Goal: Book appointment/travel/reservation

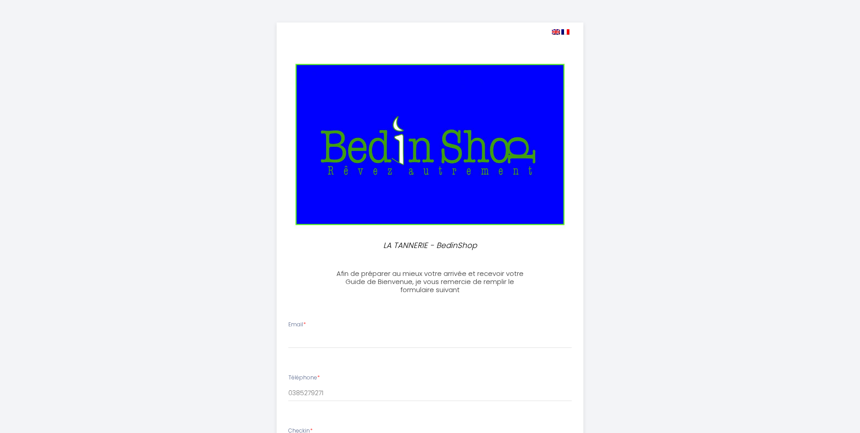
select select
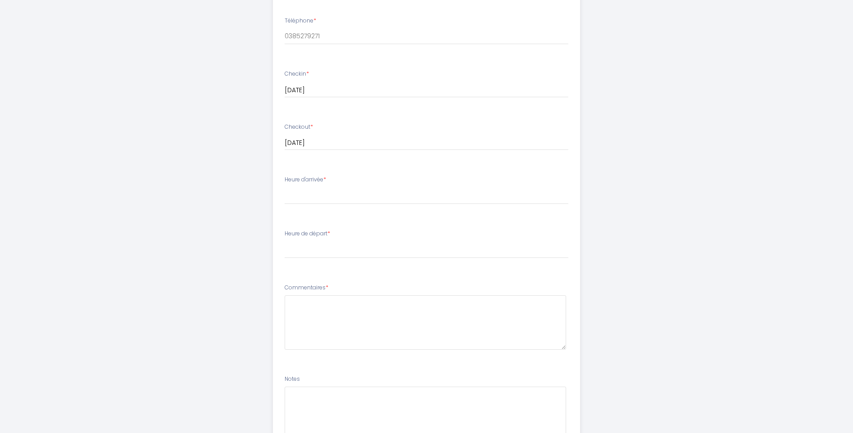
scroll to position [360, 0]
click at [323, 189] on select "15:00 15:30 16:00 16:30 17:00 17:30 18:00 18:30 19:00 19:30 20:00 20:30 21:00 2…" at bounding box center [427, 192] width 284 height 17
select select "17:00"
click at [285, 184] on select "15:00 15:30 16:00 16:30 17:00 17:30 18:00 18:30 19:00 19:30 20:00 20:30 21:00 2…" at bounding box center [427, 192] width 284 height 17
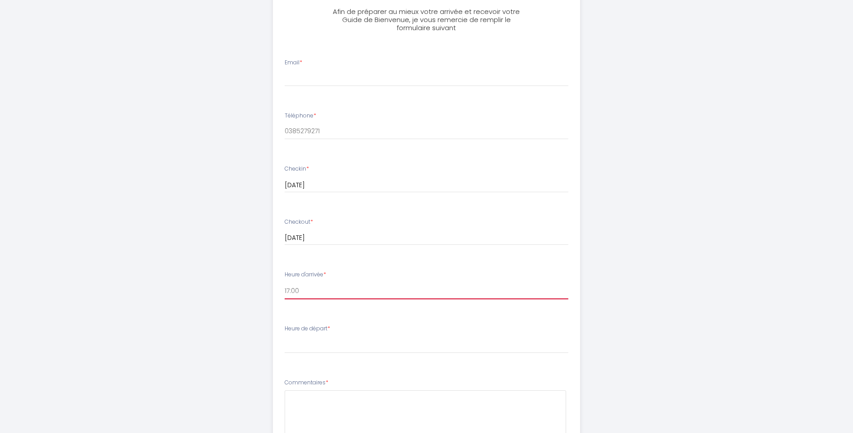
scroll to position [45, 0]
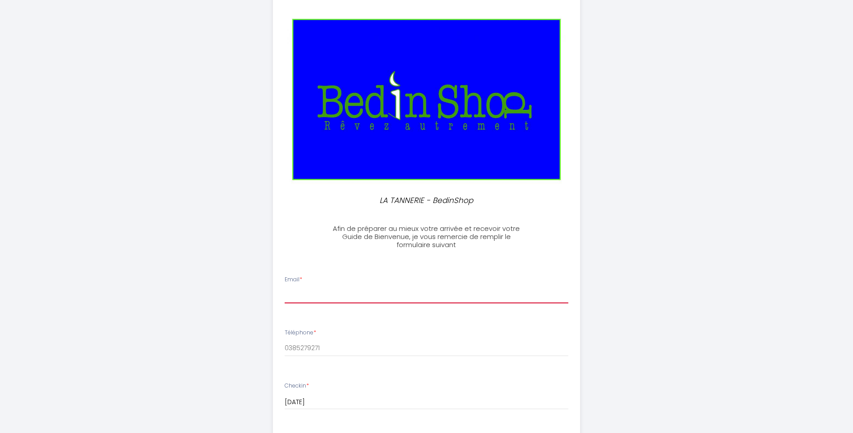
click at [312, 294] on input "Email *" at bounding box center [427, 295] width 284 height 16
type input "[EMAIL_ADDRESS][DOMAIN_NAME]"
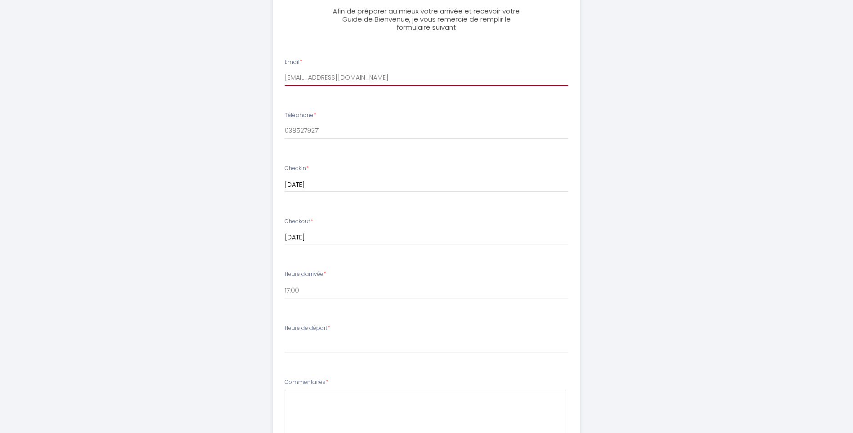
scroll to position [315, 0]
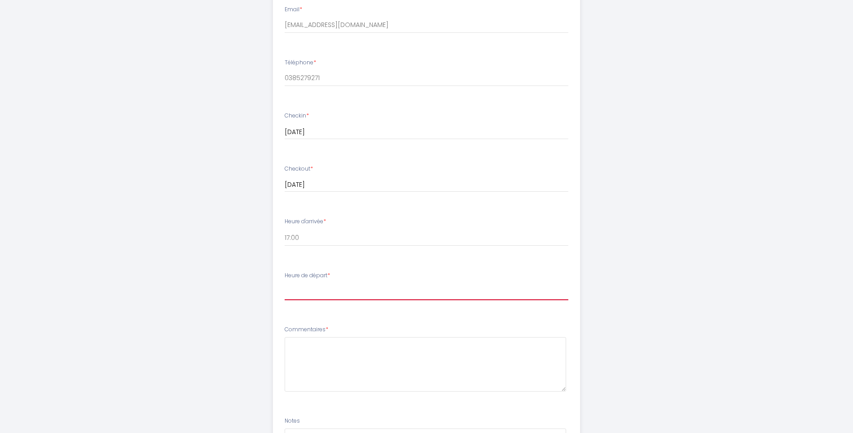
click at [315, 293] on select "00:00 00:30 01:00 01:30 02:00 02:30 03:00 03:30 04:00 04:30 05:00 05:30 06:00 0…" at bounding box center [427, 291] width 284 height 17
select select "09:00"
click at [285, 283] on select "00:00 00:30 01:00 01:30 02:00 02:30 03:00 03:30 04:00 04:30 05:00 05:30 06:00 0…" at bounding box center [427, 291] width 284 height 17
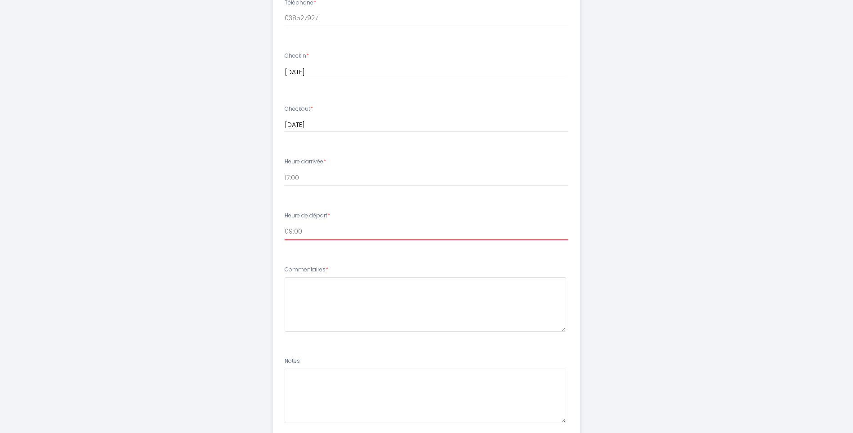
scroll to position [405, 0]
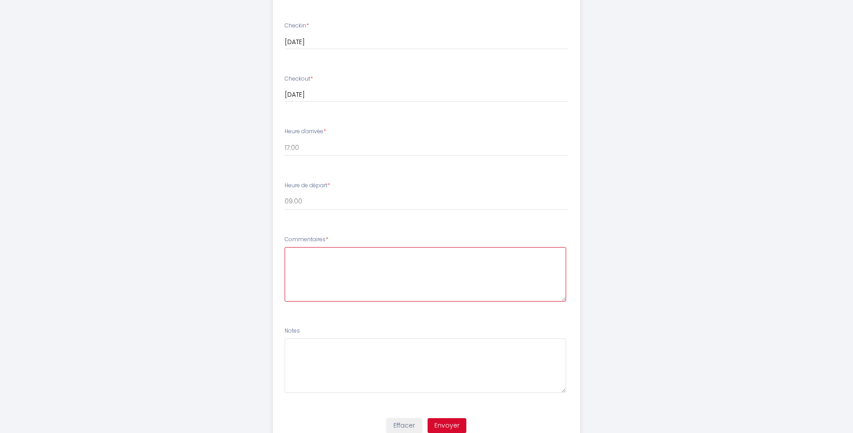
click at [309, 255] on textarea at bounding box center [426, 274] width 282 height 54
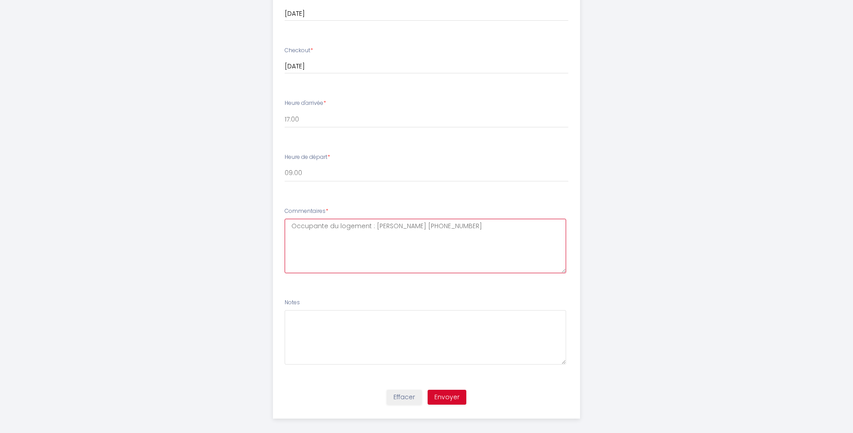
scroll to position [441, 0]
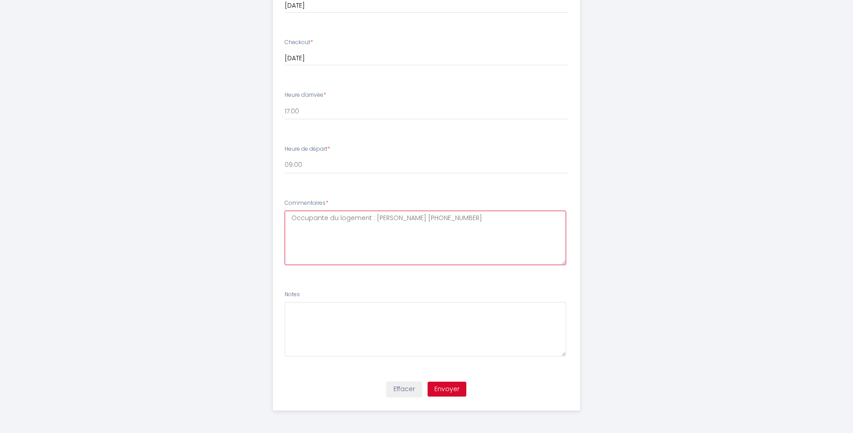
type textarea "Occupante du logement : [PERSON_NAME] [PHONE_NUMBER]"
click at [444, 394] on button "Envoyer" at bounding box center [447, 388] width 39 height 15
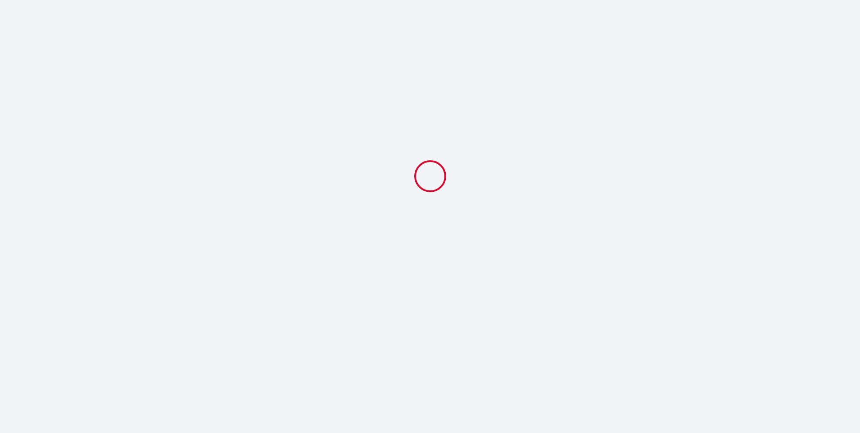
select select "17:00"
select select "09:00"
